Goal: Transaction & Acquisition: Purchase product/service

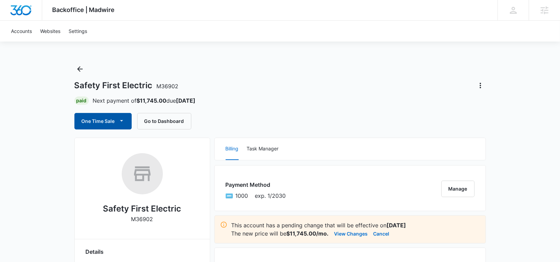
click at [115, 115] on button "One Time Sale" at bounding box center [102, 121] width 57 height 16
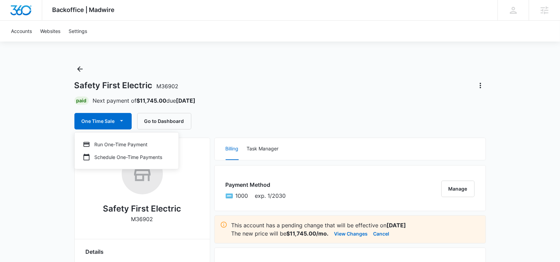
click at [201, 90] on div "Safety First Electric M36902" at bounding box center [280, 85] width 412 height 11
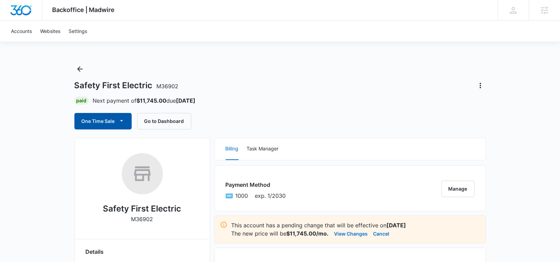
click at [109, 123] on button "One Time Sale" at bounding box center [102, 121] width 57 height 16
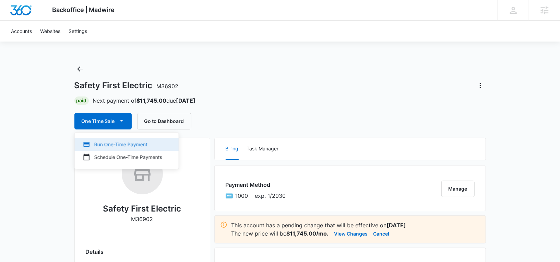
click at [114, 141] on div "Run One-Time Payment" at bounding box center [122, 144] width 79 height 7
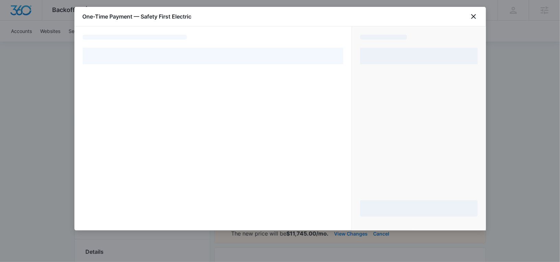
select select "pm_1Qk8y1A4n8RTgNjUYgHK1Jm1"
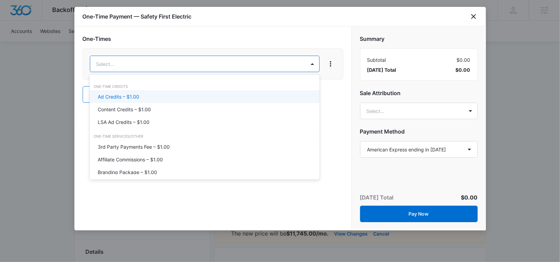
click at [133, 93] on div "Ad Credits – $1.00" at bounding box center [205, 96] width 230 height 13
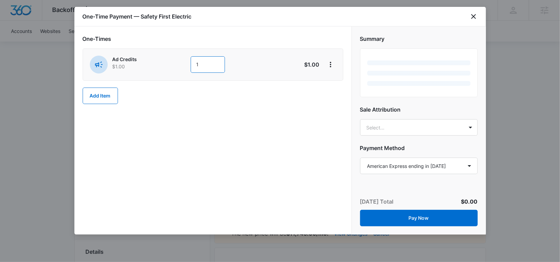
drag, startPoint x: 206, startPoint y: 65, endPoint x: 194, endPoint y: 65, distance: 11.7
click at [194, 65] on input "1" at bounding box center [208, 64] width 34 height 16
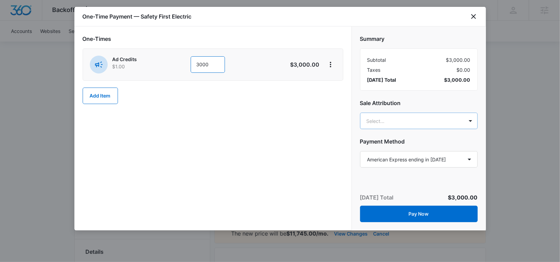
type input "3000"
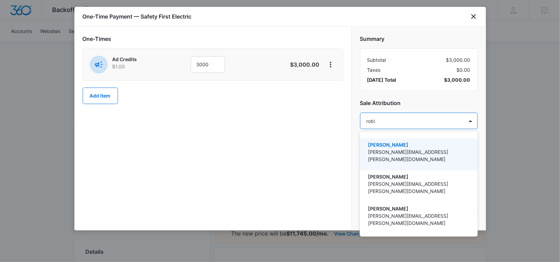
type input "[PERSON_NAME]"
click at [402, 141] on p "[PERSON_NAME]" at bounding box center [418, 144] width 100 height 7
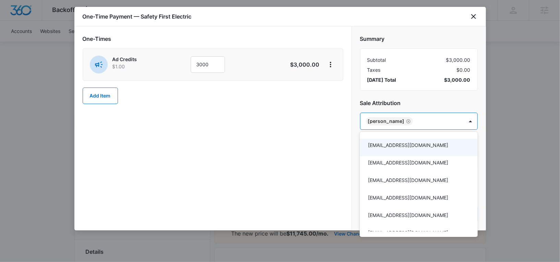
click at [412, 98] on div at bounding box center [280, 131] width 560 height 262
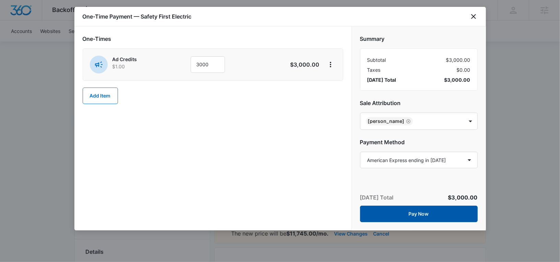
click at [396, 208] on button "Pay Now" at bounding box center [419, 213] width 118 height 16
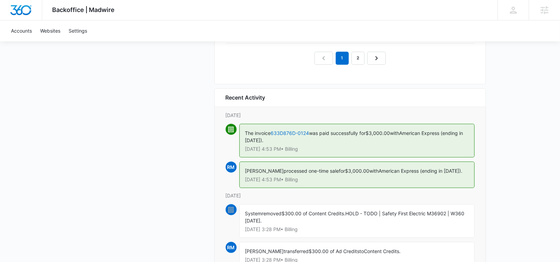
scroll to position [822, 0]
